Goal: Information Seeking & Learning: Find specific fact

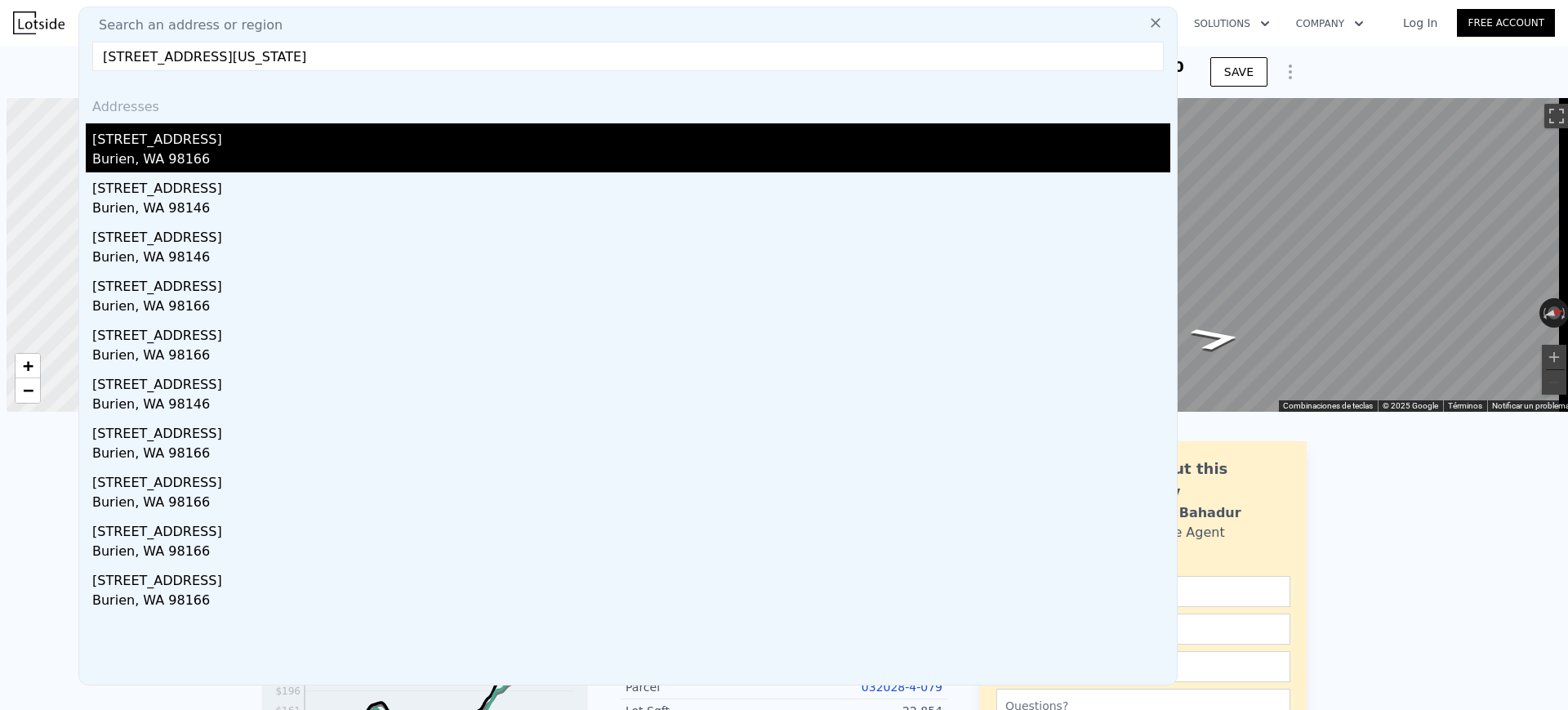
scroll to position [0, 7]
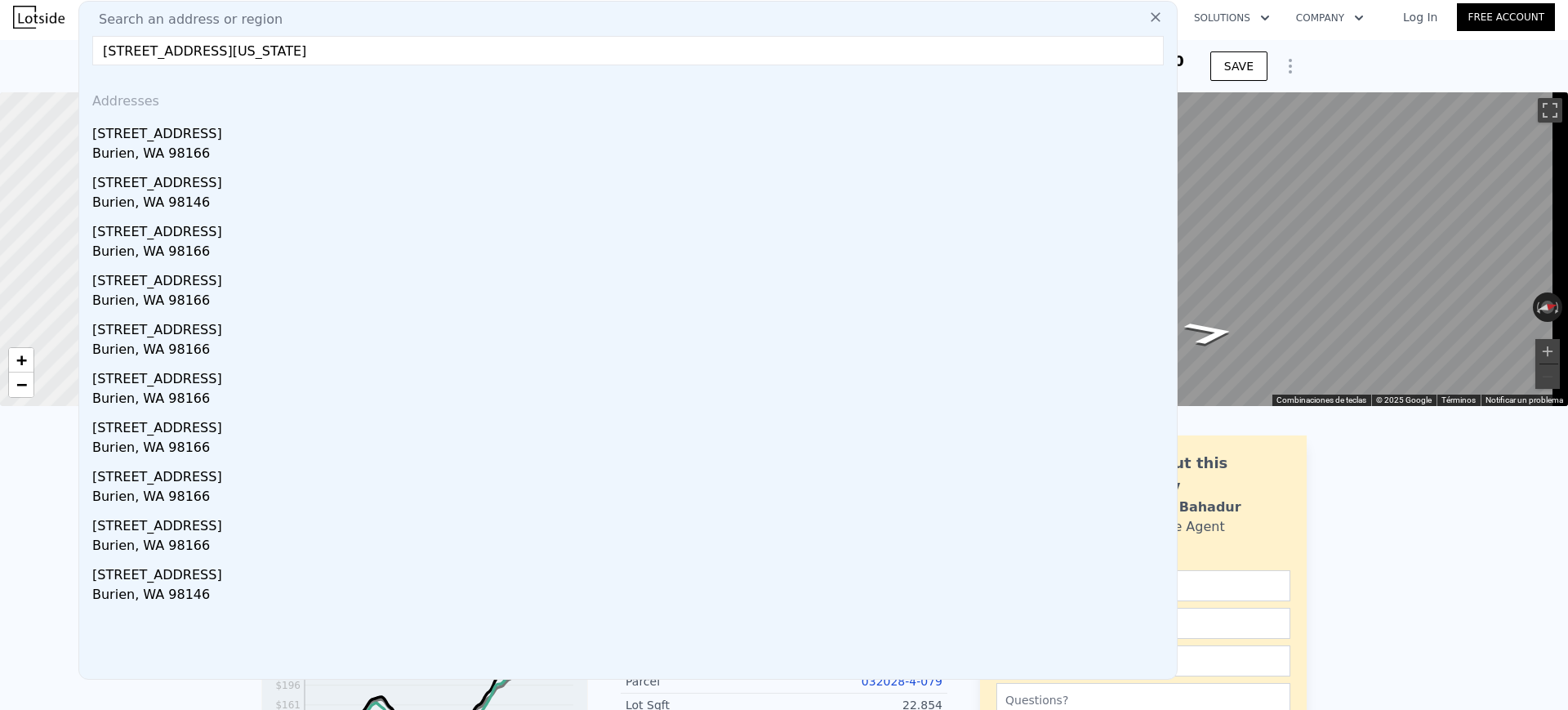
click at [137, 52] on input "[STREET_ADDRESS][US_STATE]" at bounding box center [628, 50] width 1071 height 29
click at [142, 46] on input "[STREET_ADDRESS][US_STATE]" at bounding box center [628, 50] width 1071 height 29
click at [131, 49] on input "[STREET_ADDRESS][US_STATE]" at bounding box center [628, 50] width 1071 height 29
type input "[STREET_ADDRESS][US_STATE]"
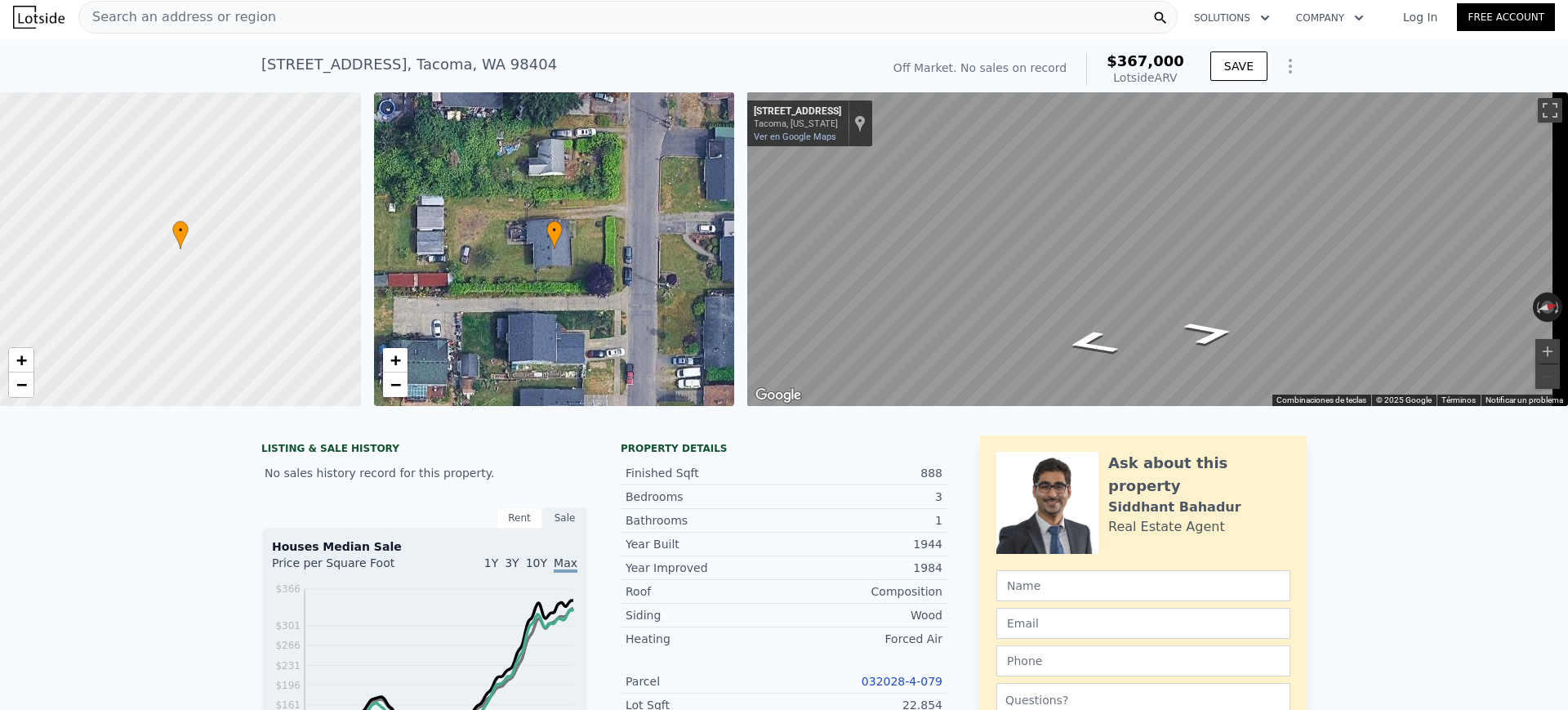
click at [495, 10] on div "Search an address or region" at bounding box center [628, 17] width 1100 height 32
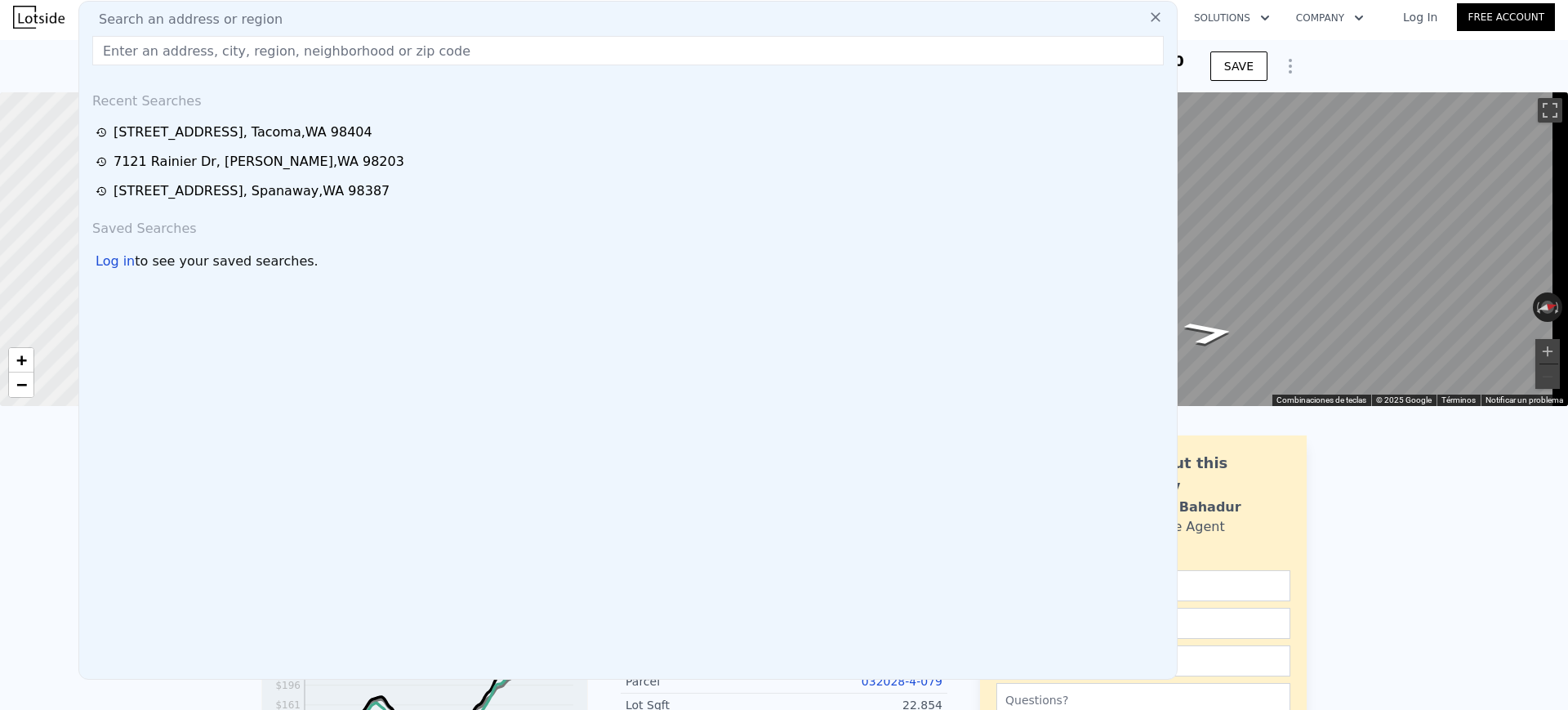
type input "[STREET_ADDRESS][US_STATE]"
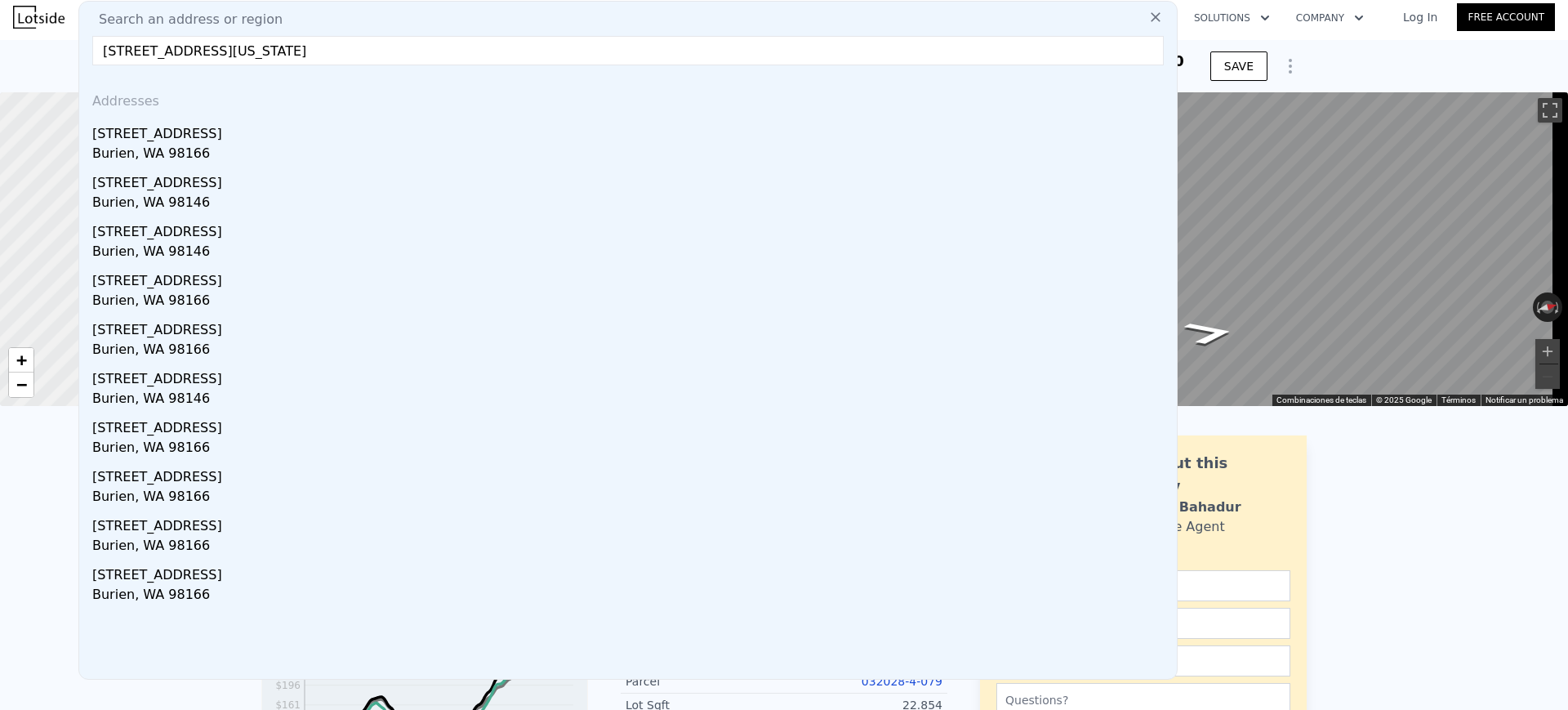
click at [136, 47] on input "[STREET_ADDRESS][US_STATE]" at bounding box center [628, 50] width 1071 height 29
click at [420, 49] on input "[STREET_ADDRESS][US_STATE]" at bounding box center [628, 50] width 1071 height 29
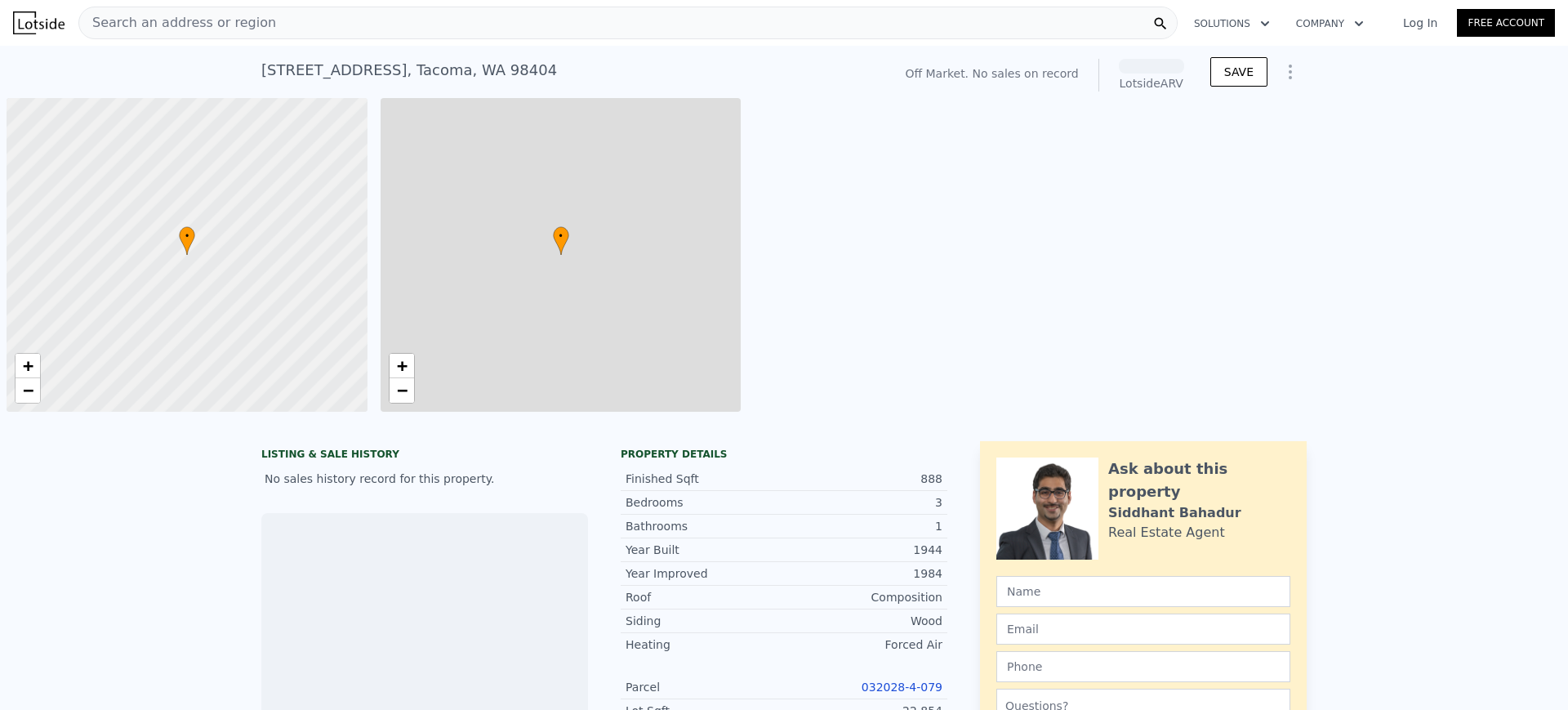
click at [224, 3] on div "Search an address or region Solutions Company Open main menu Log In Free Account" at bounding box center [784, 23] width 1542 height 39
click at [226, 26] on span "Search an address or region" at bounding box center [177, 22] width 197 height 20
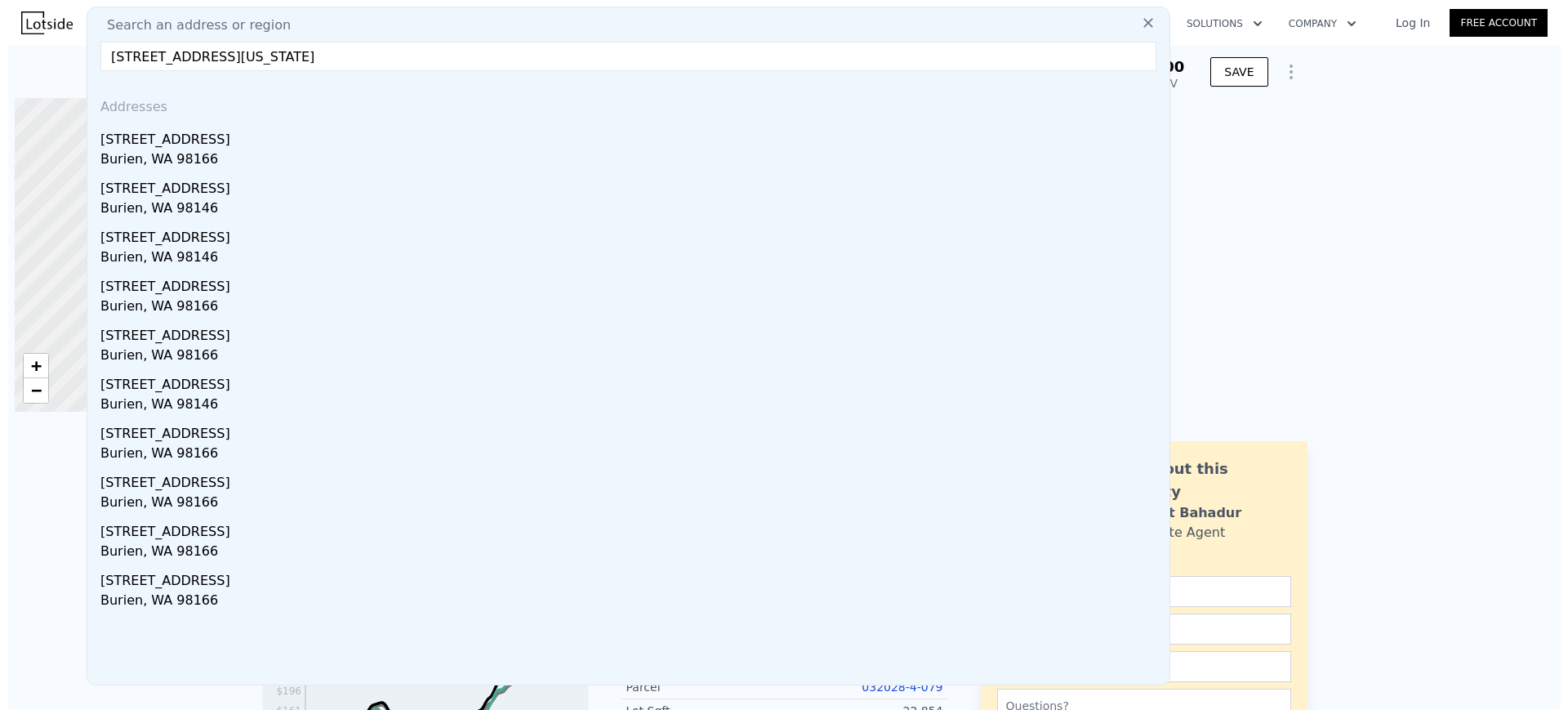
scroll to position [0, 7]
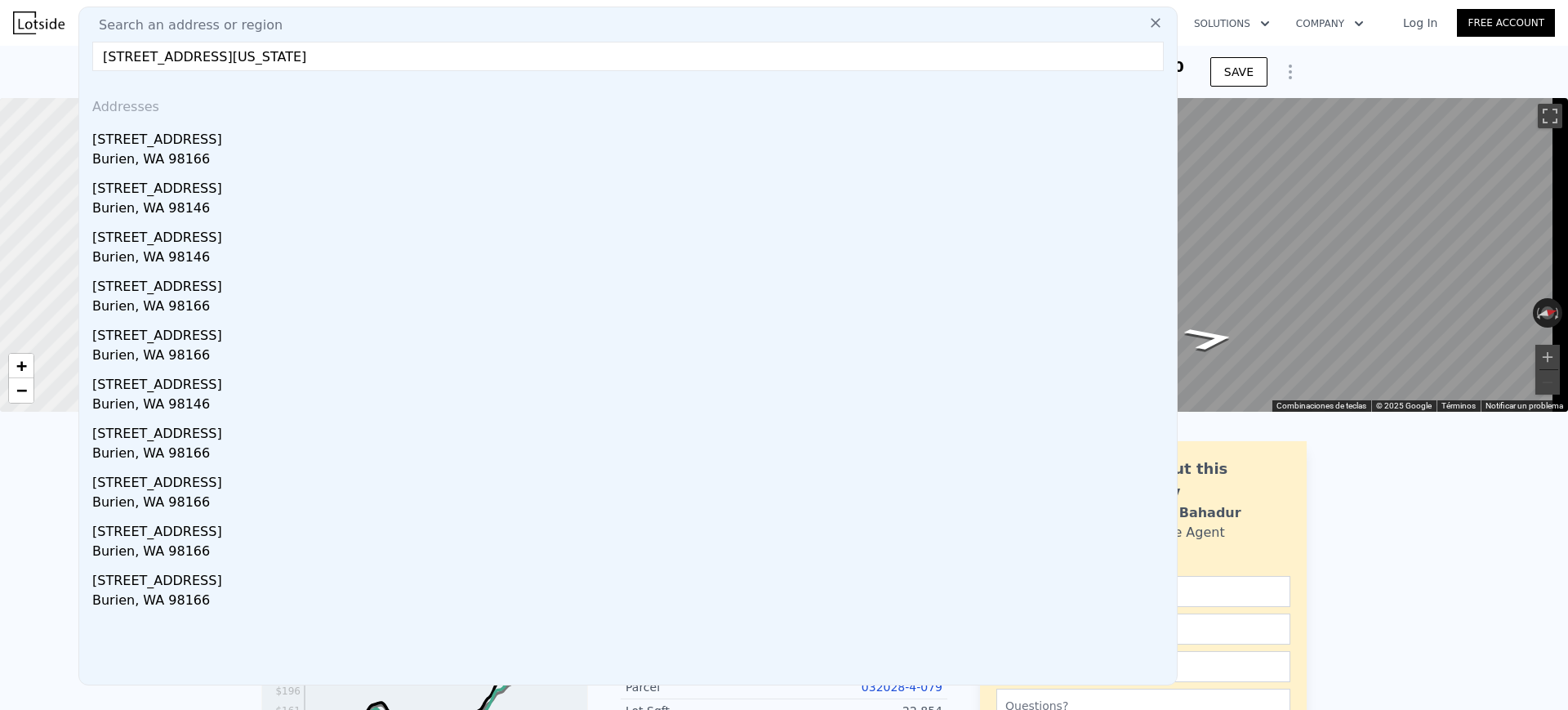
click at [131, 61] on input "[STREET_ADDRESS][US_STATE]" at bounding box center [628, 56] width 1071 height 29
click at [138, 62] on input "[STREET_ADDRESS][US_STATE]" at bounding box center [628, 56] width 1071 height 29
click at [141, 62] on input "[STREET_ADDRESS][US_STATE]" at bounding box center [628, 56] width 1071 height 29
click at [337, 60] on input "[STREET_ADDRESS][US_STATE]" at bounding box center [628, 56] width 1071 height 29
click at [136, 55] on input "[STREET_ADDRESS][US_STATE]" at bounding box center [628, 56] width 1071 height 29
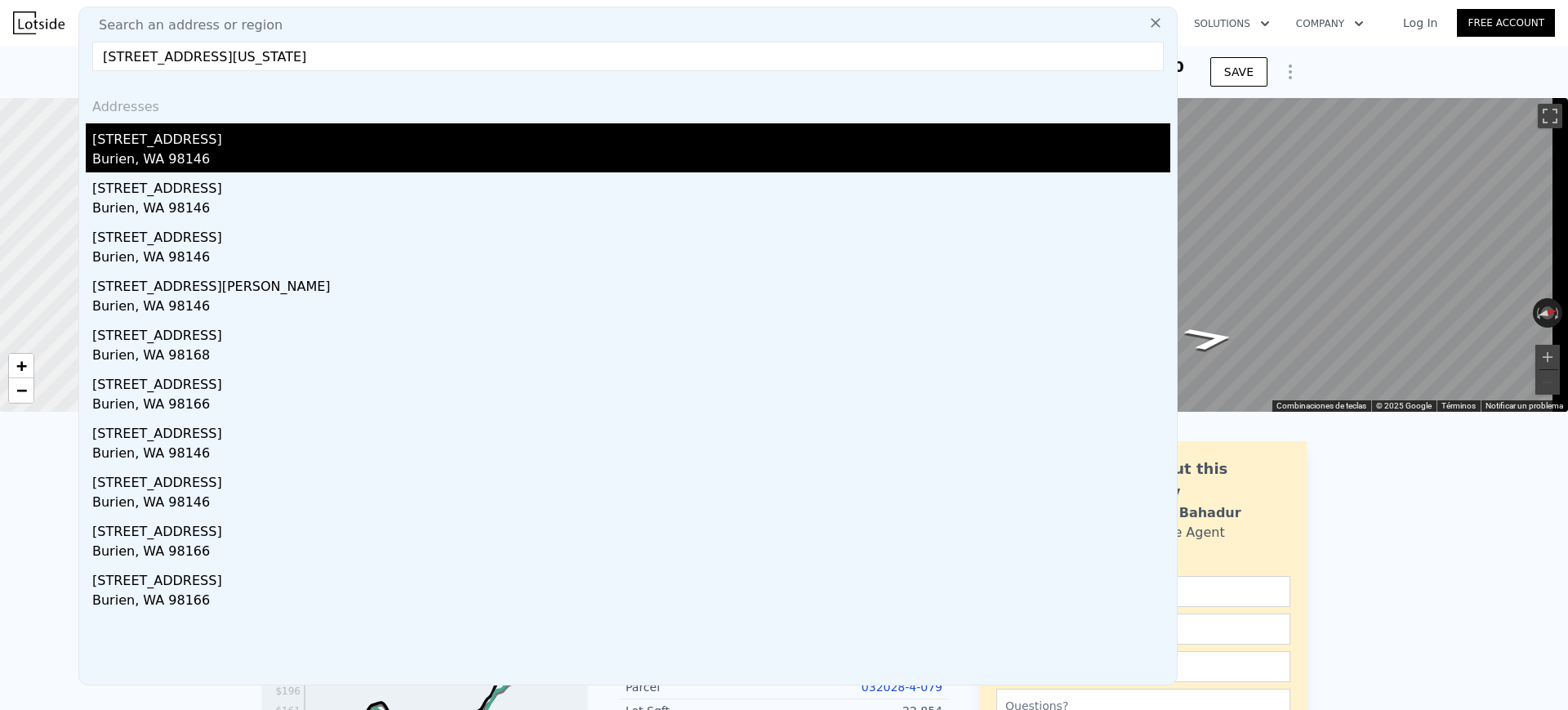
type input "13022 15th Ave SW Burien, Washington"
click at [156, 151] on div "Burien, WA 98146" at bounding box center [631, 160] width 1078 height 23
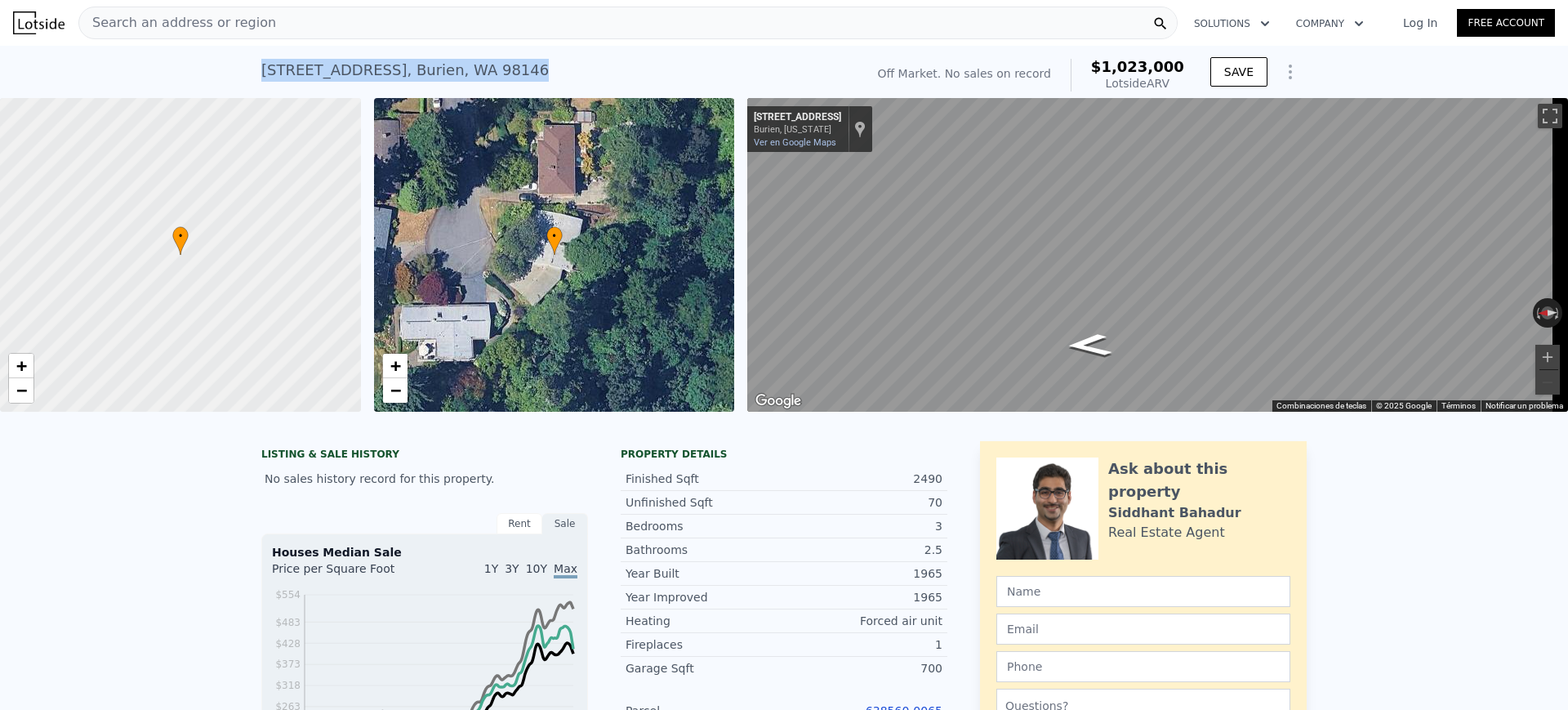
drag, startPoint x: 531, startPoint y: 69, endPoint x: 240, endPoint y: 73, distance: 291.0
click at [240, 73] on div "13022 15th Ave SW , Burien , WA 98146 No sales on record (~ARV $1.023m ) Off Ma…" at bounding box center [784, 72] width 1568 height 52
copy div "13022 15th Ave SW , Burien , WA 98146"
click at [583, 84] on div "13022 15th Ave SW , Burien , WA 98146 No sales on record (~ARV $1.023m )" at bounding box center [560, 75] width 597 height 46
drag, startPoint x: 583, startPoint y: 83, endPoint x: 441, endPoint y: 97, distance: 142.7
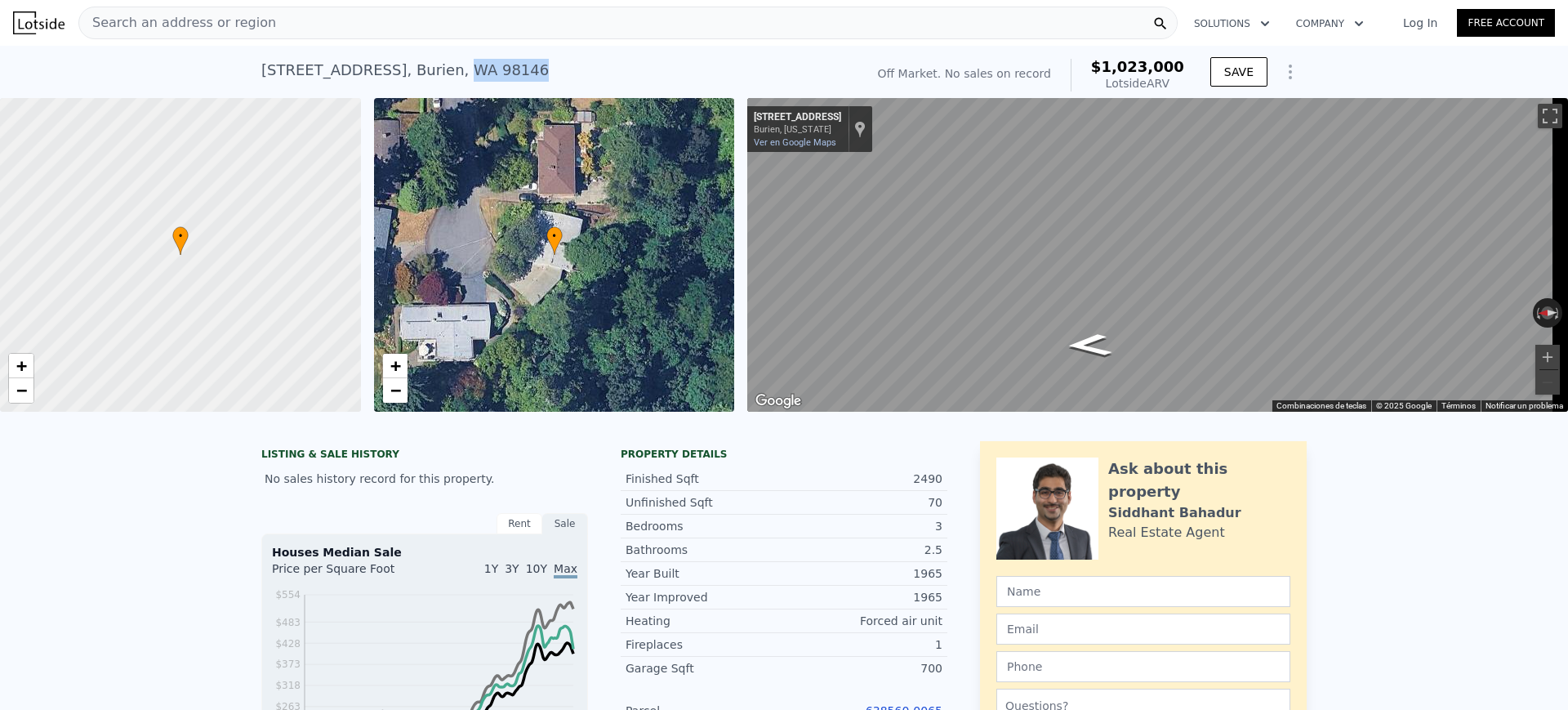
click at [441, 97] on div "13022 15th Ave SW , Burien , WA 98146 No sales on record (~ARV $1.023m )" at bounding box center [560, 75] width 597 height 46
click at [580, 67] on div "13022 15th Ave SW , Burien , WA 98146 No sales on record (~ARV $1.023m )" at bounding box center [560, 75] width 597 height 46
drag, startPoint x: 277, startPoint y: 67, endPoint x: 262, endPoint y: 67, distance: 15.0
click at [276, 67] on div "13022 15th Ave SW , Burien , WA 98146" at bounding box center [404, 70] width 287 height 23
drag, startPoint x: 255, startPoint y: 67, endPoint x: 524, endPoint y: 72, distance: 269.0
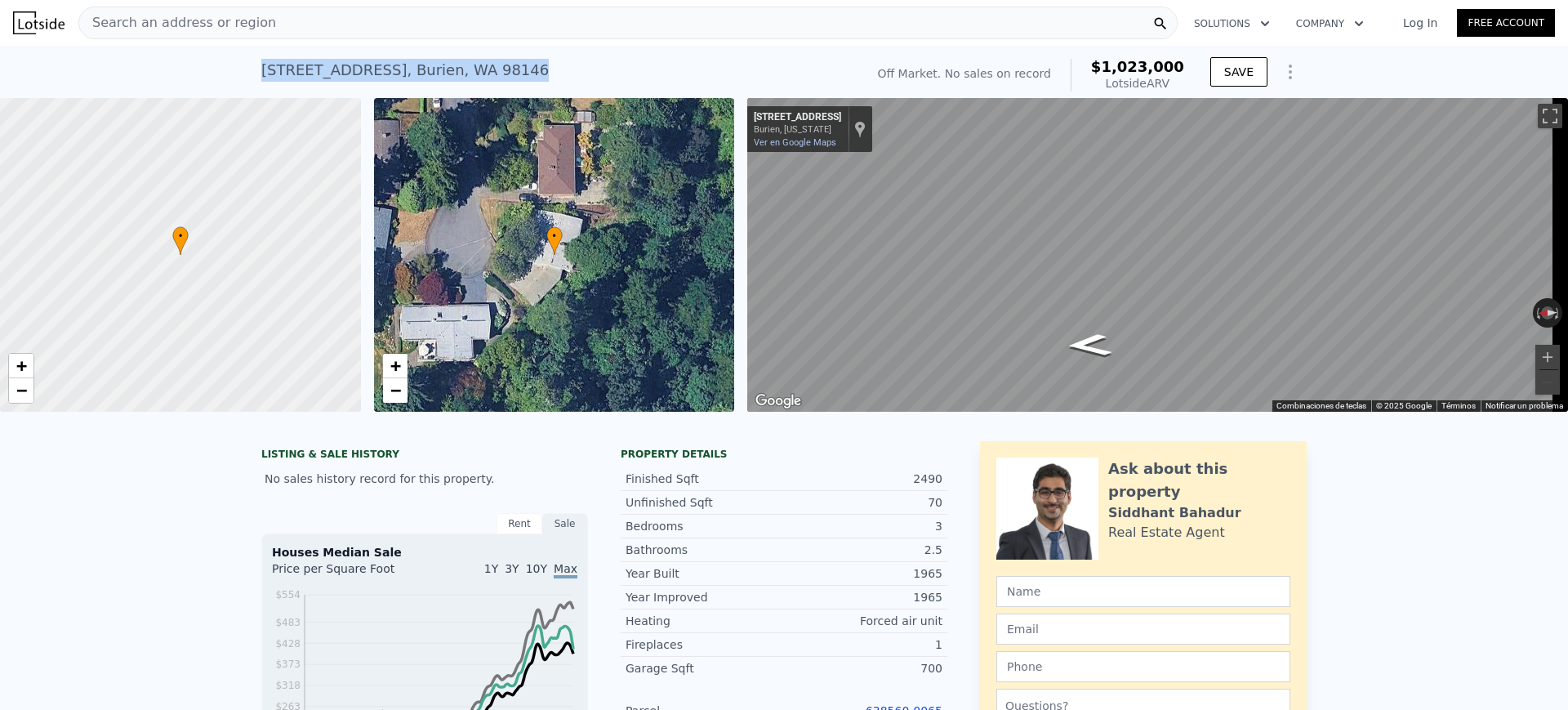
click at [524, 72] on div "13022 15th Ave SW , Burien , WA 98146 No sales on record (~ARV $1.023m )" at bounding box center [560, 75] width 597 height 46
copy div "13022 15th Ave SW , Burien , WA 98146"
drag, startPoint x: 918, startPoint y: 67, endPoint x: 1185, endPoint y: 79, distance: 267.3
click at [1185, 79] on div "Off Market. No sales on record $1,023,000 Lotside ARV" at bounding box center [1031, 75] width 319 height 46
copy div "Off Market. No sales on record $1,023,000 Lotside ARV"
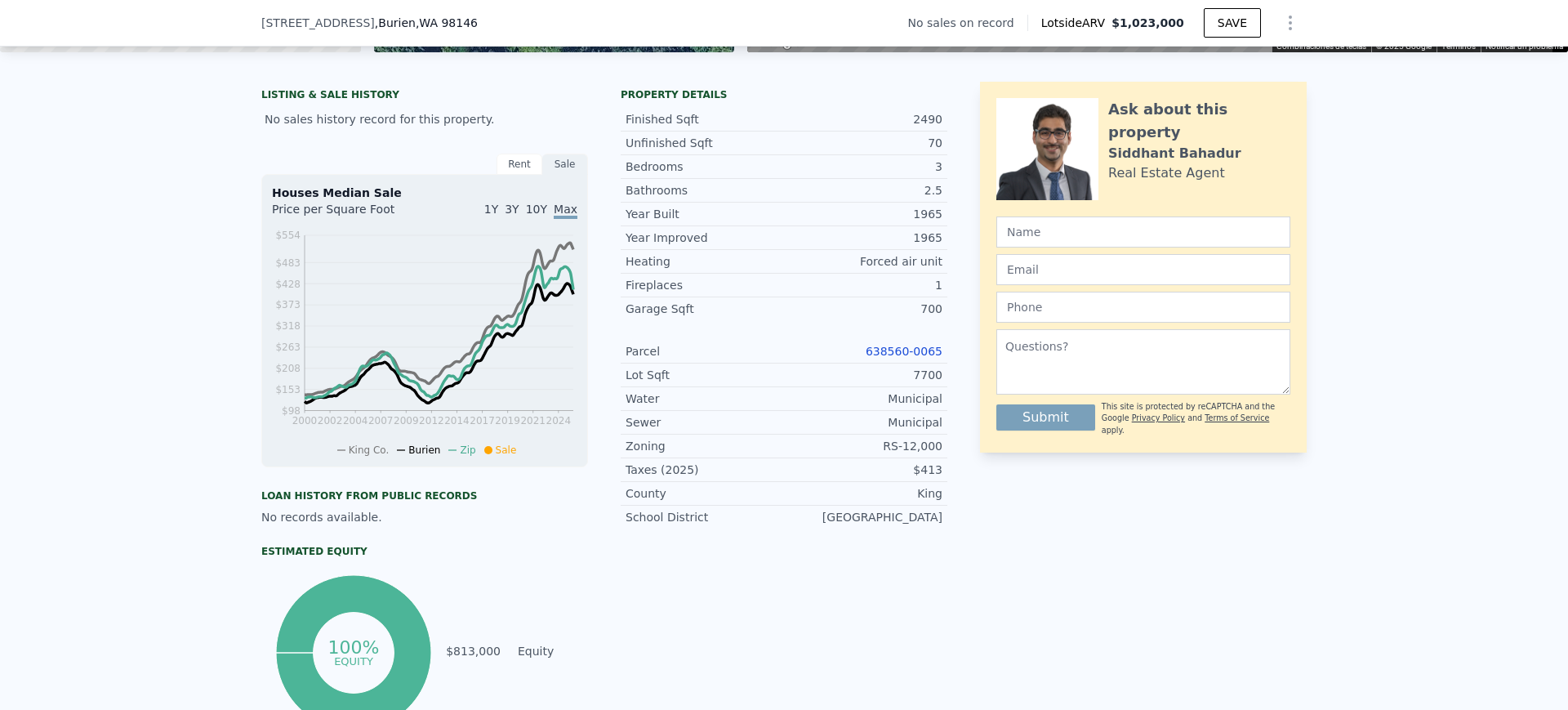
scroll to position [403, 0]
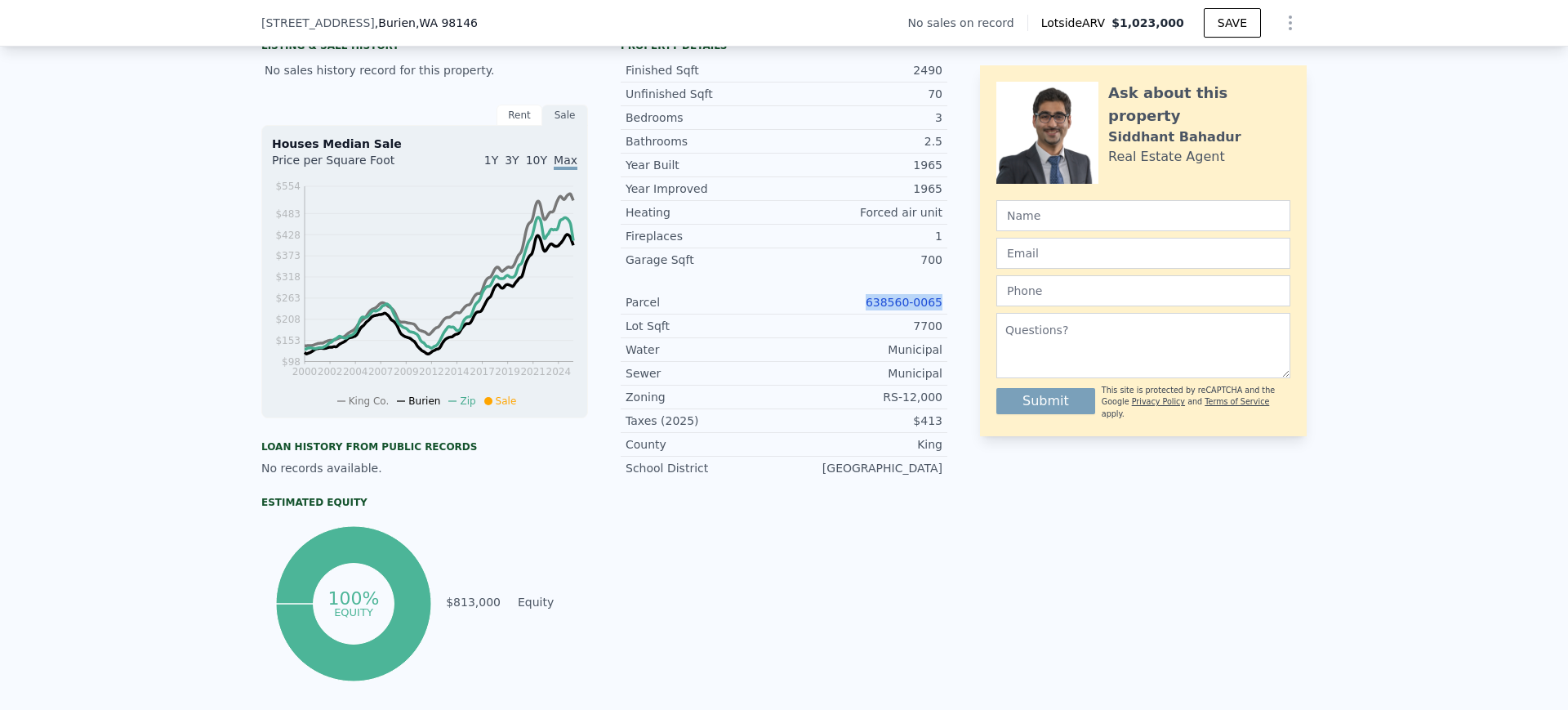
drag, startPoint x: 850, startPoint y: 322, endPoint x: 944, endPoint y: 322, distance: 94.0
click at [944, 322] on div "LISTING & SALE HISTORY No sales history record for this property. Rent Sale Ren…" at bounding box center [784, 358] width 1046 height 653
copy link "638560-0065"
click at [904, 309] on link "638560-0065" at bounding box center [904, 302] width 77 height 13
click at [886, 309] on link "638560-0065" at bounding box center [904, 302] width 77 height 13
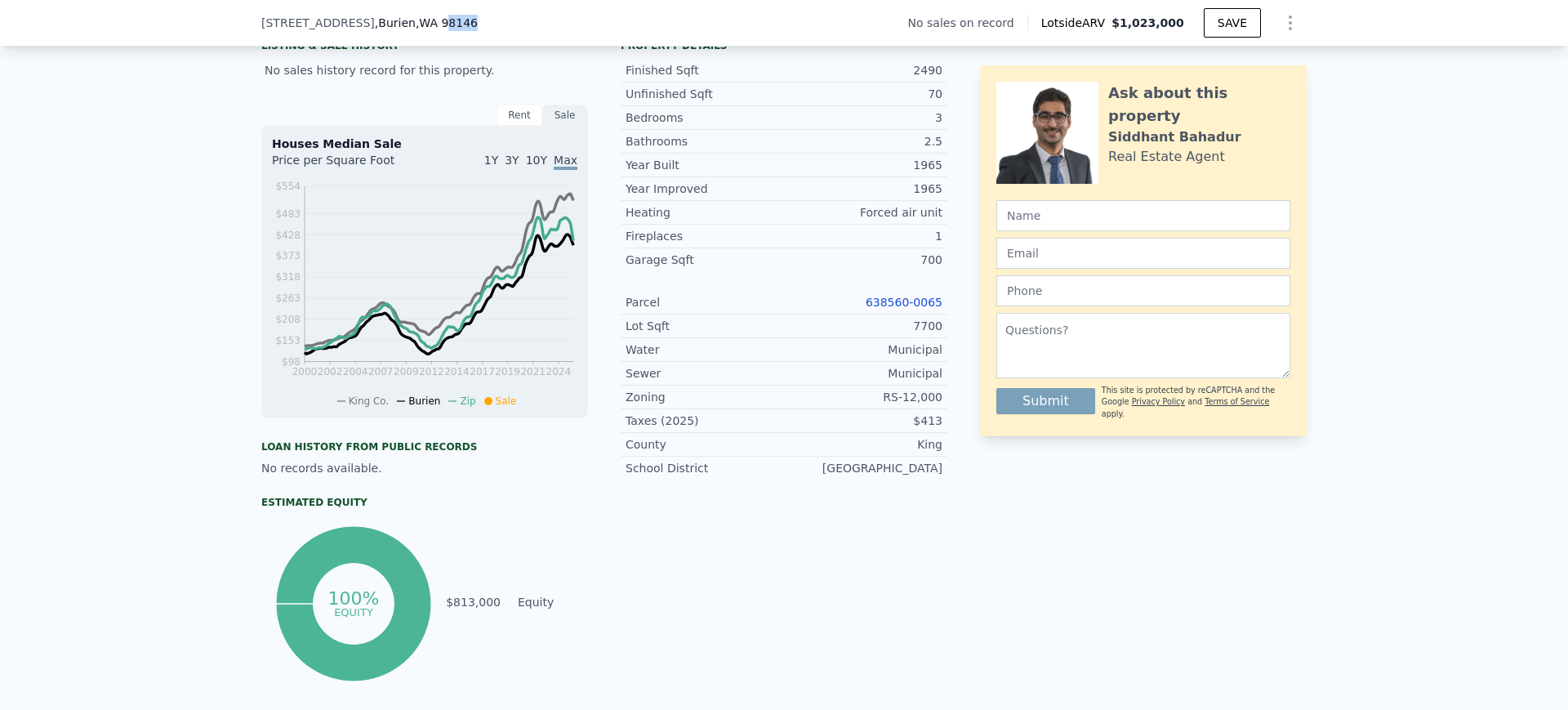
scroll to position [400, 0]
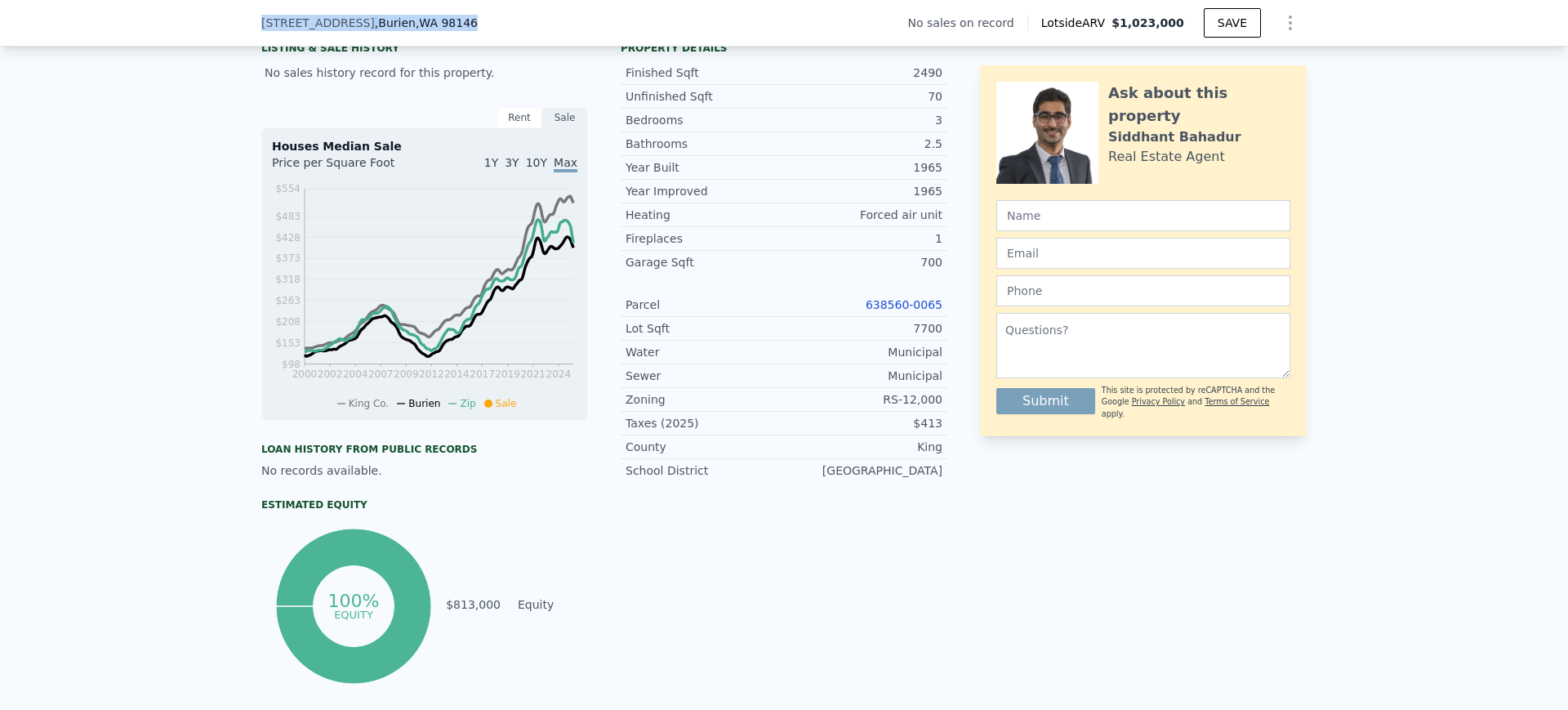
drag, startPoint x: 479, startPoint y: 8, endPoint x: 213, endPoint y: 20, distance: 266.3
click at [213, 20] on div "13022 15th Ave SW , Burien , WA 98146 No sales on record Lotside ARV $1,023,000…" at bounding box center [784, 23] width 1568 height 47
copy div "13022 15th Ave SW , Burien , WA 98146"
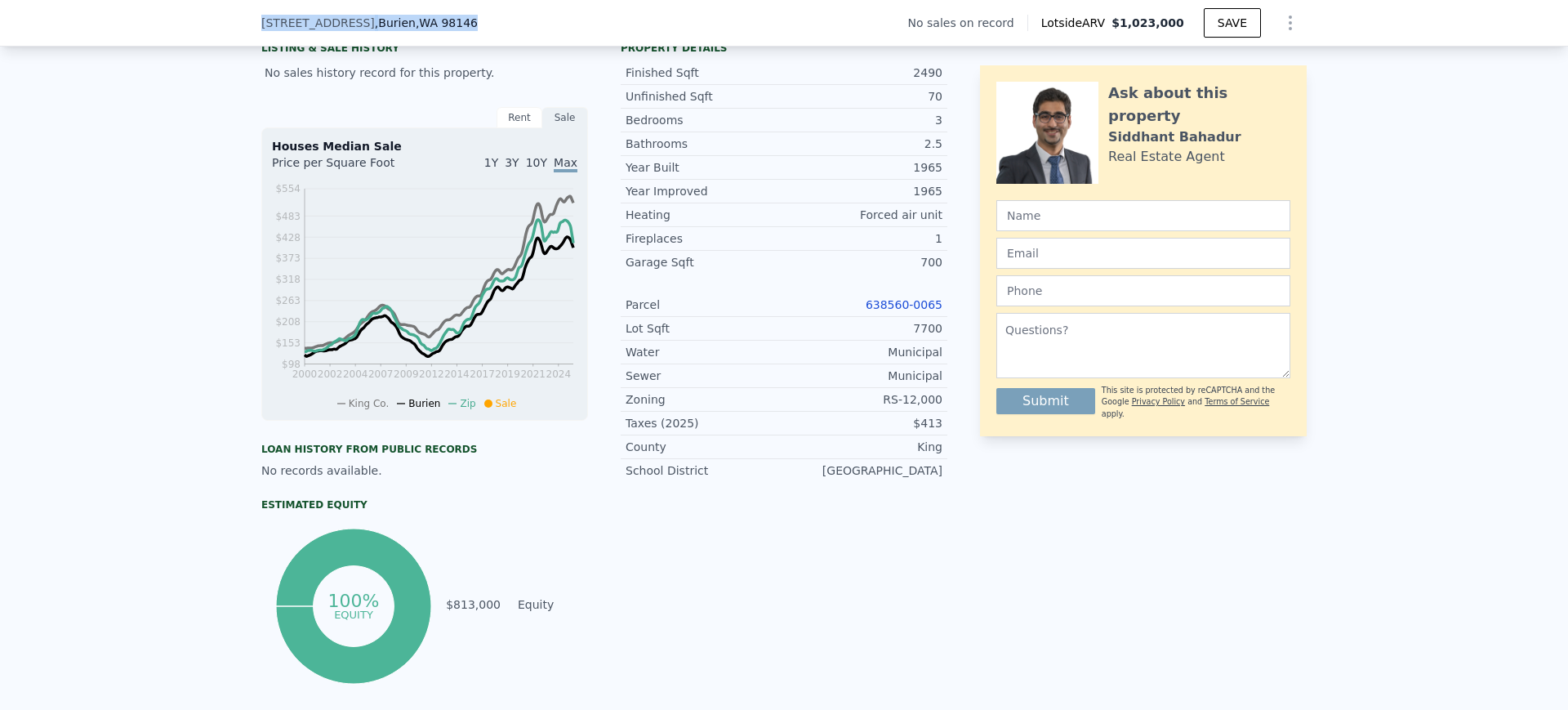
copy div "13022 15th Ave SW , Burien , WA 98146"
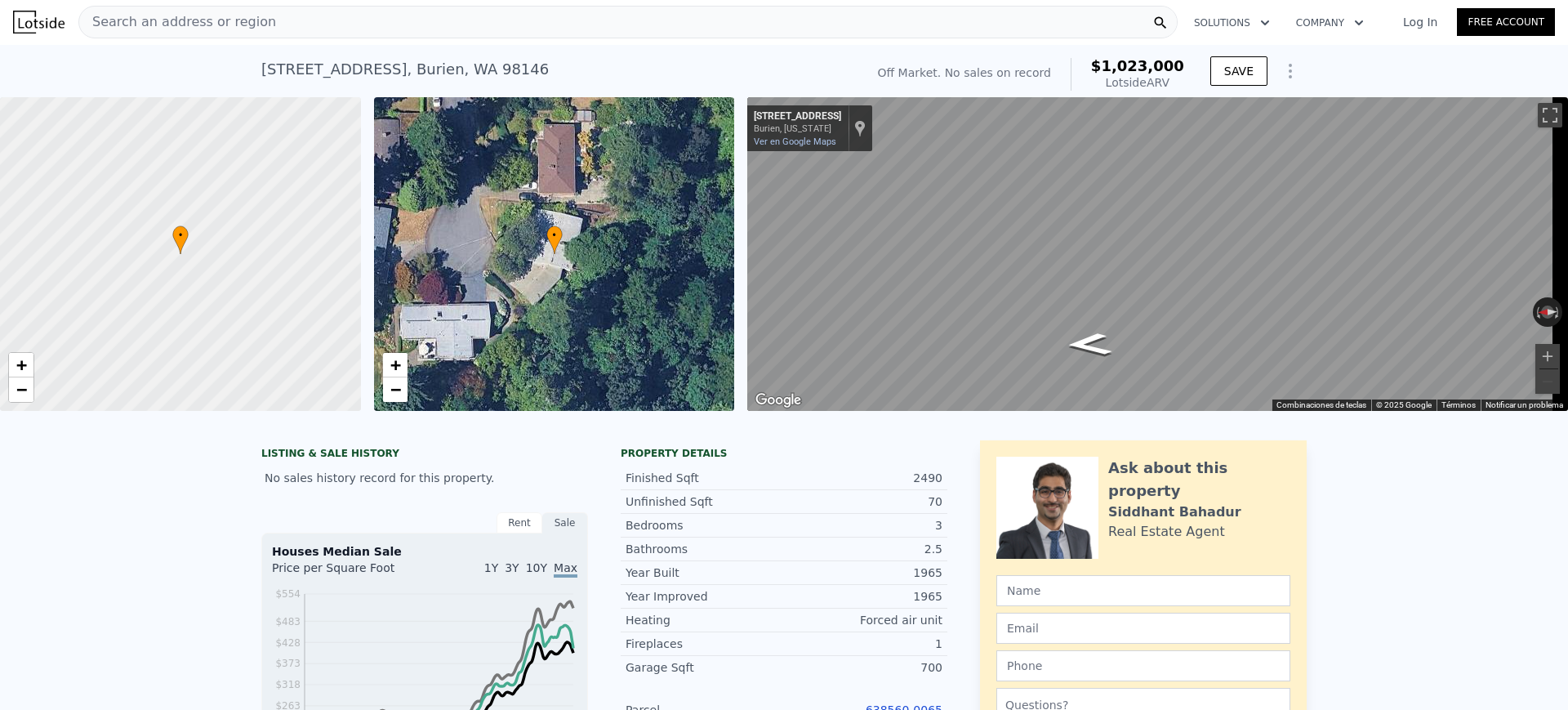
scroll to position [0, 0]
drag, startPoint x: 580, startPoint y: 66, endPoint x: 247, endPoint y: 67, distance: 333.0
click at [247, 67] on div "13022 15th Ave SW , Burien , WA 98146 No sales on record (~ARV $1.023m ) Off Ma…" at bounding box center [784, 72] width 1568 height 52
click at [486, 73] on div "13022 15th Ave SW , Burien , WA 98146" at bounding box center [404, 70] width 287 height 23
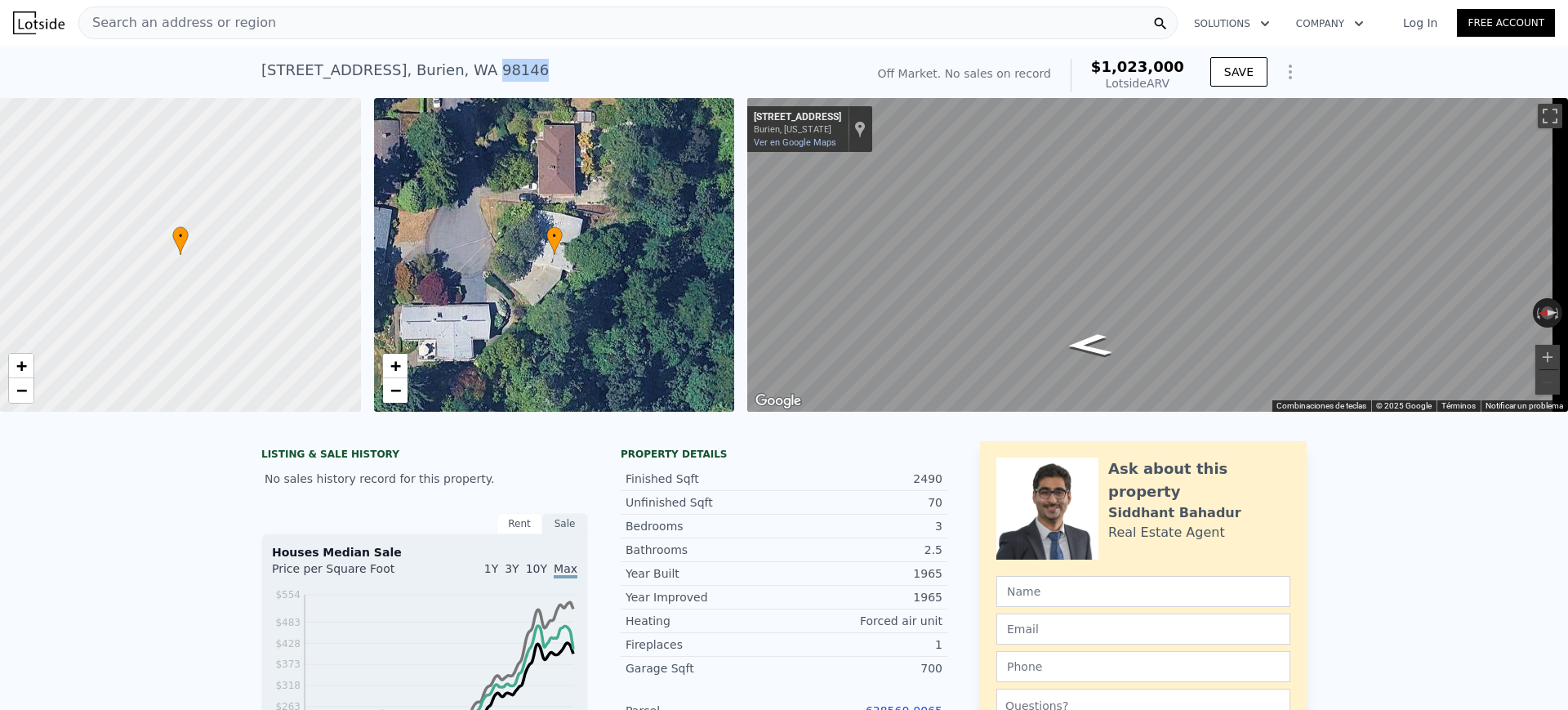
click at [486, 73] on div "13022 15th Ave SW , Burien , WA 98146" at bounding box center [404, 70] width 287 height 23
copy div "13022 15th Ave SW , Burien , WA 98146 No sales on record (~ARV $1.023m )"
click at [615, 17] on div "Search an address or region" at bounding box center [628, 23] width 1100 height 32
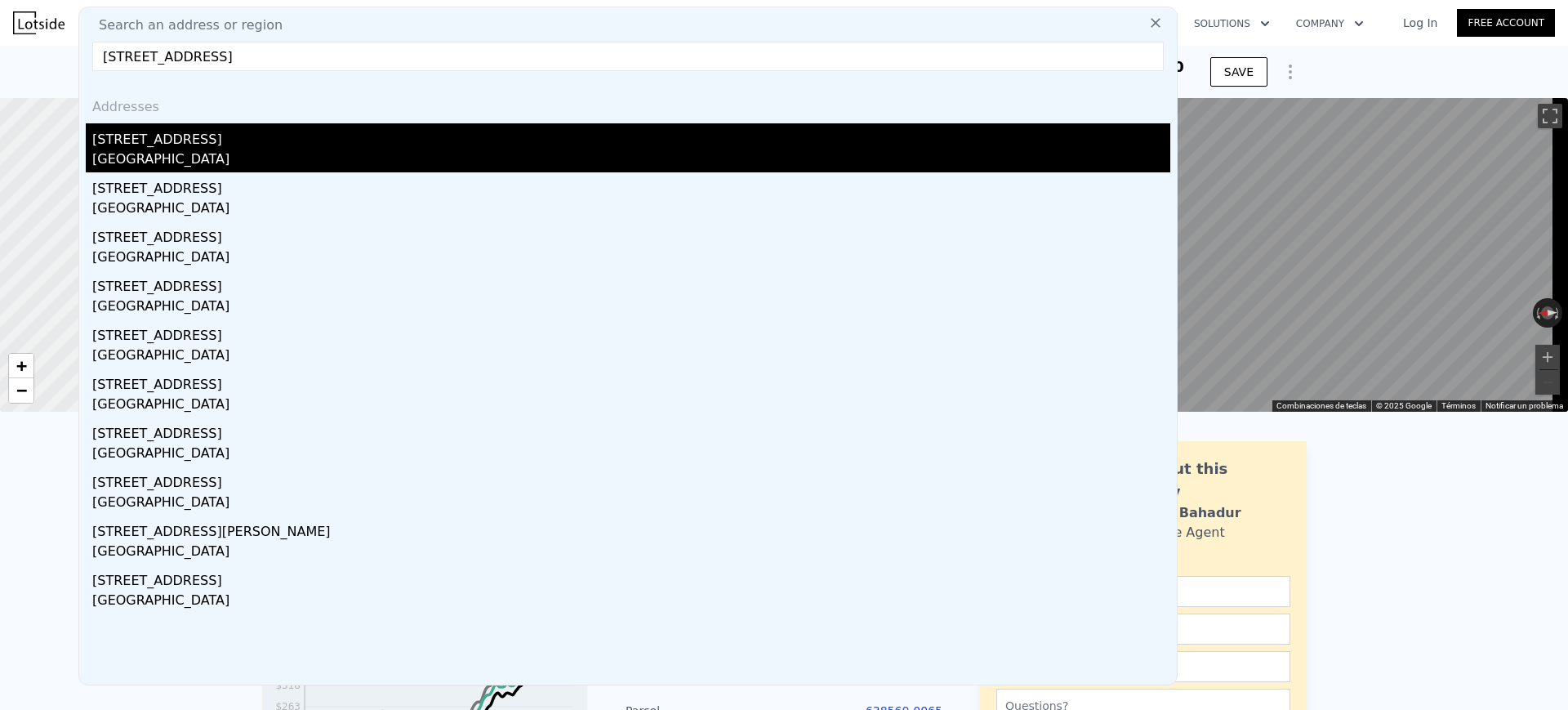
type input "1610 M St NE, Auburn, WA 98002"
click at [283, 151] on div "Auburn, WA 98002" at bounding box center [631, 160] width 1078 height 23
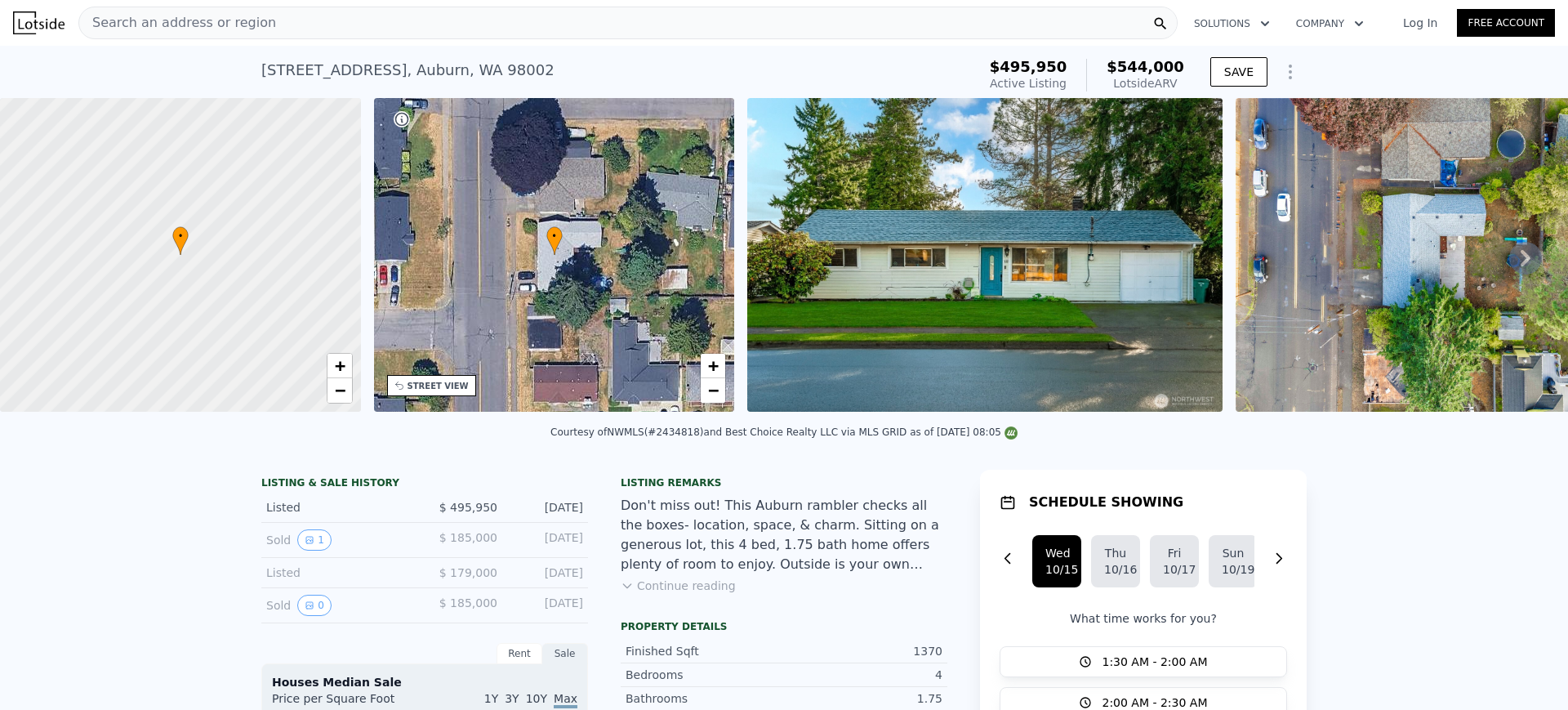
click at [623, 15] on div "Search an address or region" at bounding box center [628, 23] width 1100 height 32
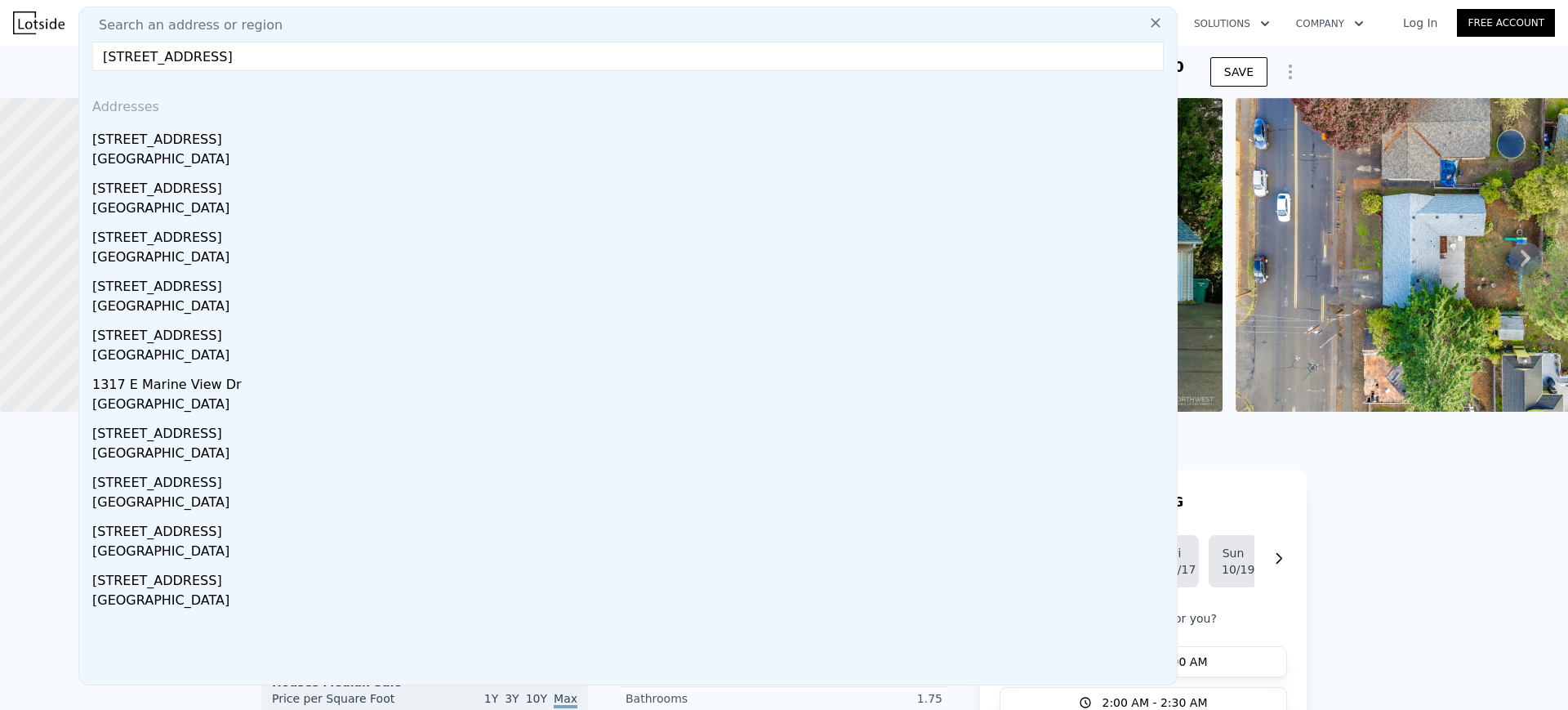
type input "2811 W Marine View Dr, Everett, WA 98201"
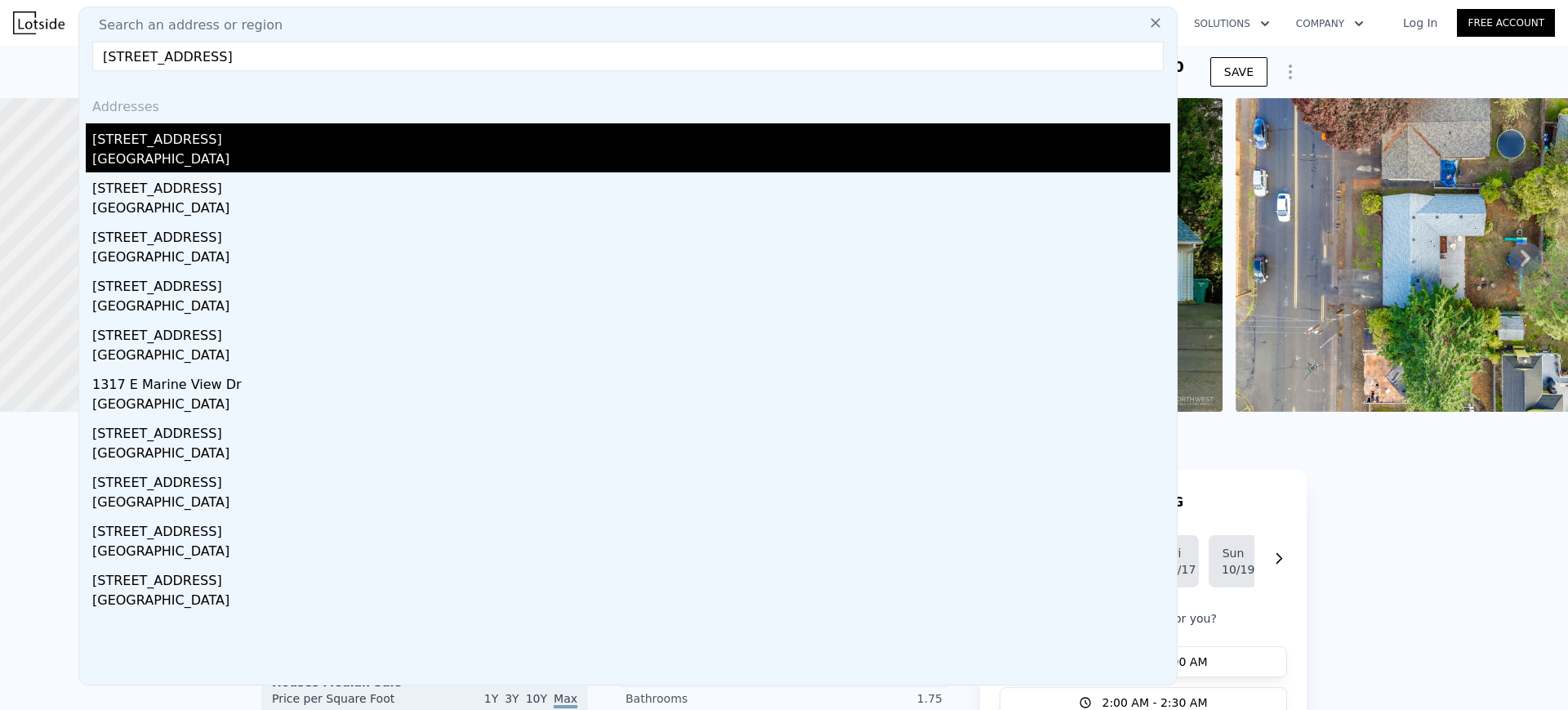
click at [249, 149] on div "Everett, WA 98201" at bounding box center [631, 160] width 1078 height 23
